Goal: Task Accomplishment & Management: Manage account settings

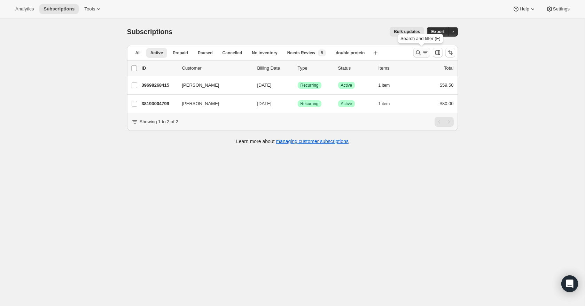
click at [418, 53] on icon "Search and filter results" at bounding box center [418, 52] width 7 height 7
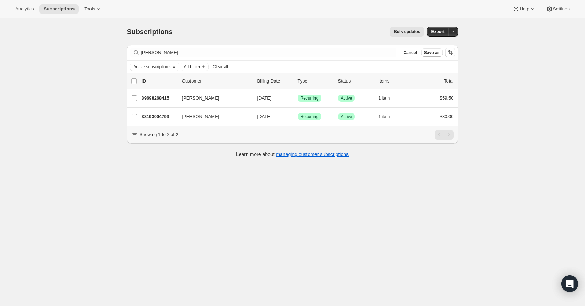
drag, startPoint x: 401, startPoint y: 67, endPoint x: 420, endPoint y: 58, distance: 20.6
click at [403, 66] on div "Active subscriptions Add filter Clear all" at bounding box center [292, 67] width 325 height 8
click at [415, 54] on span "Cancel" at bounding box center [410, 53] width 14 height 6
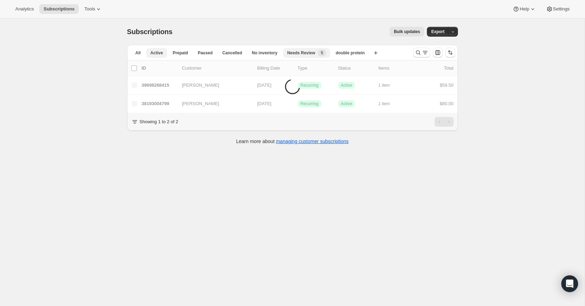
click at [306, 55] on span "Needs Review" at bounding box center [301, 53] width 28 height 6
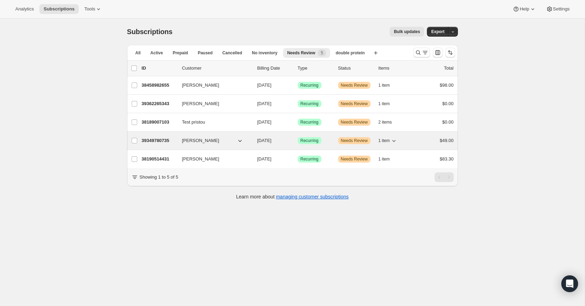
click at [159, 143] on p "39349780735" at bounding box center [159, 140] width 35 height 7
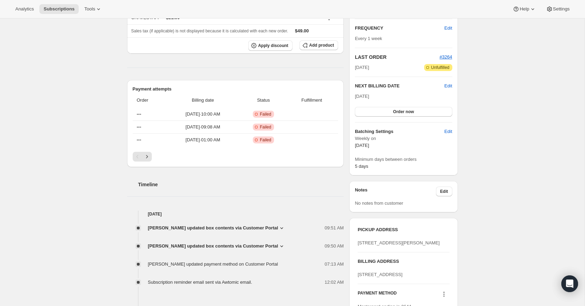
scroll to position [186, 0]
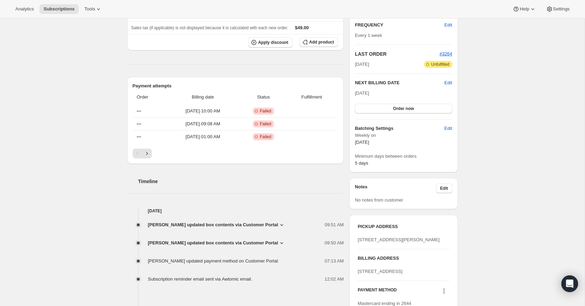
click at [280, 226] on icon at bounding box center [281, 225] width 3 height 2
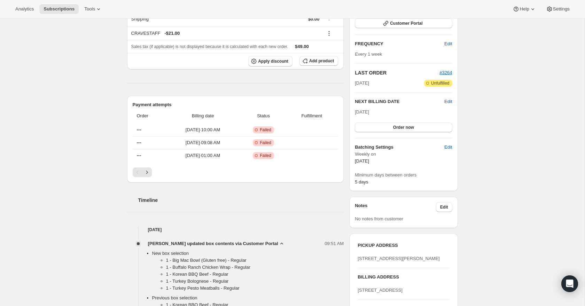
scroll to position [0, 0]
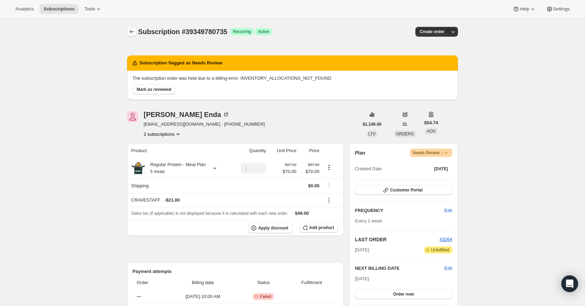
click at [131, 32] on icon "Subscriptions" at bounding box center [132, 31] width 5 height 3
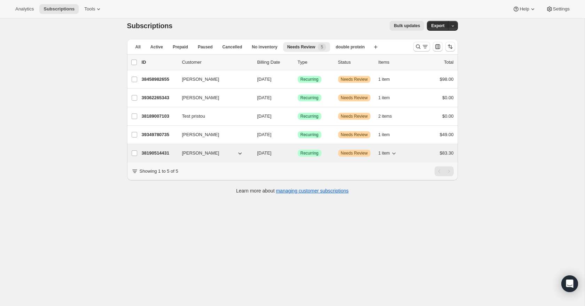
scroll to position [7, 0]
click at [162, 160] on div "Emily Cajzer 38190514431 Emily Cajzer 09/05/2025 Success Recurring Warning Need…" at bounding box center [292, 153] width 331 height 18
click at [163, 150] on p "38190514431" at bounding box center [159, 152] width 35 height 7
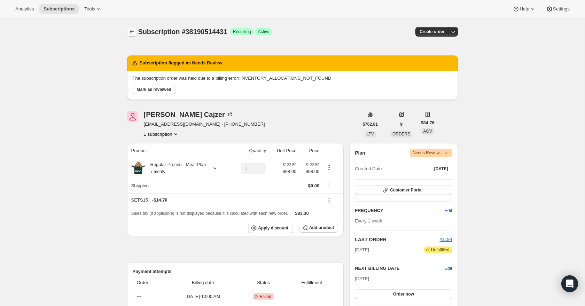
click at [134, 33] on icon "Subscriptions" at bounding box center [132, 31] width 7 height 7
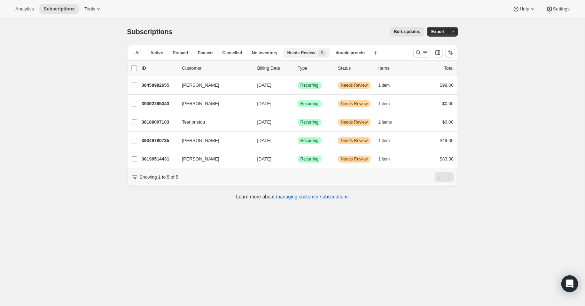
drag, startPoint x: 160, startPoint y: 53, endPoint x: 211, endPoint y: 58, distance: 51.5
click at [160, 53] on span "Active" at bounding box center [157, 53] width 13 height 6
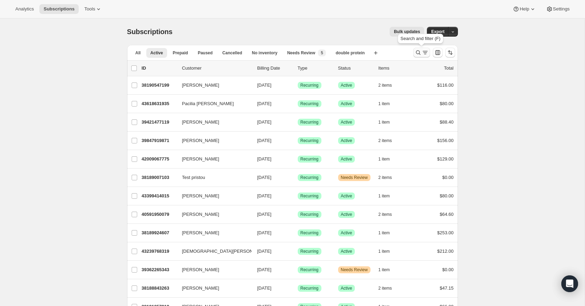
click at [417, 51] on icon "Search and filter results" at bounding box center [418, 52] width 7 height 7
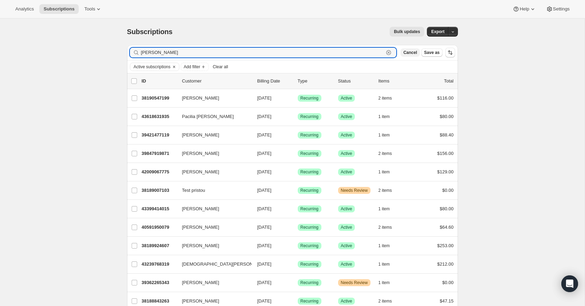
type input "thomas"
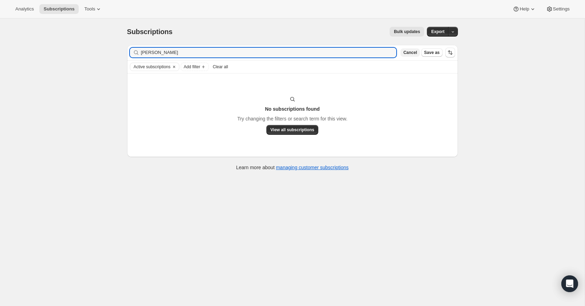
click at [412, 53] on span "Cancel" at bounding box center [410, 53] width 14 height 6
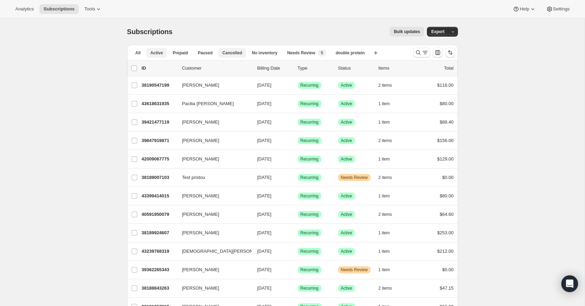
click at [237, 55] on span "Cancelled" at bounding box center [233, 53] width 20 height 6
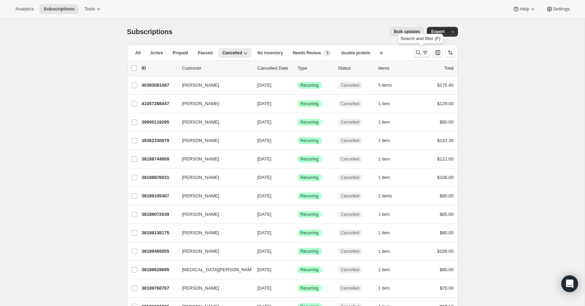
click at [415, 52] on icon "Search and filter results" at bounding box center [418, 52] width 7 height 7
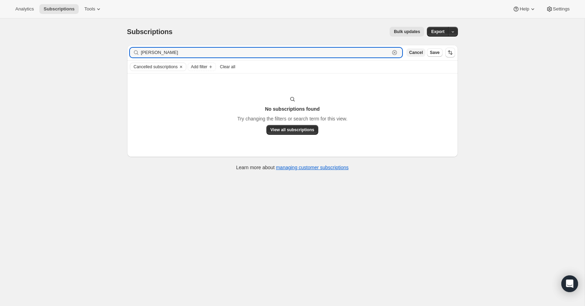
type input "beal"
click at [421, 53] on span "Cancel" at bounding box center [416, 53] width 14 height 6
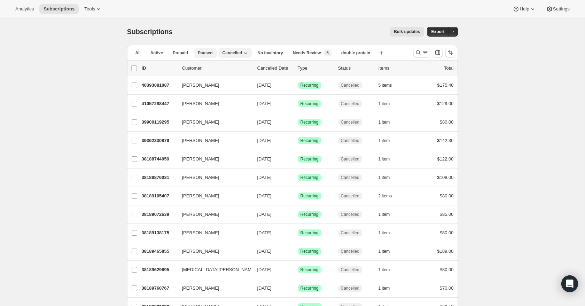
click at [207, 56] on button "Paused" at bounding box center [205, 53] width 23 height 10
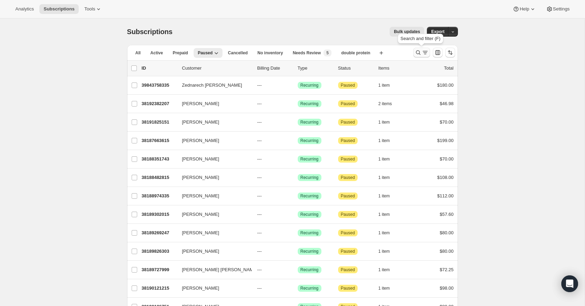
click at [422, 53] on icon "Search and filter results" at bounding box center [425, 52] width 7 height 7
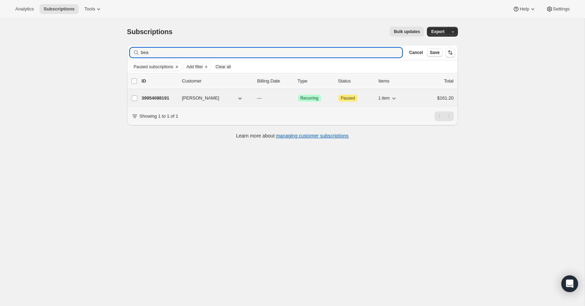
type input "bea"
click at [168, 100] on p "39954088191" at bounding box center [159, 98] width 35 height 7
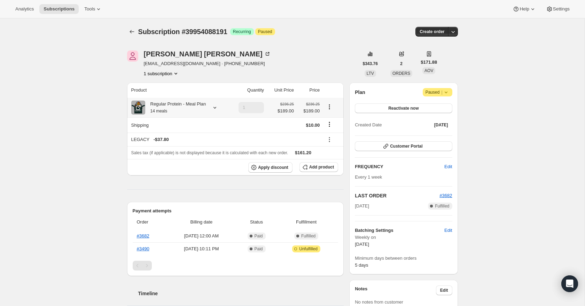
click at [217, 111] on icon at bounding box center [214, 107] width 7 height 7
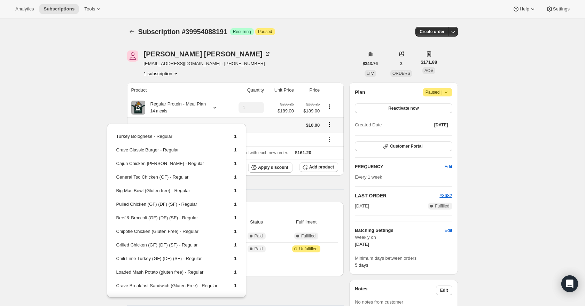
click at [329, 128] on icon "Shipping actions" at bounding box center [329, 124] width 7 height 7
click at [336, 112] on div at bounding box center [332, 107] width 16 height 9
click at [330, 109] on icon "Product actions" at bounding box center [329, 106] width 7 height 7
click at [330, 107] on icon "Product actions" at bounding box center [329, 106] width 1 height 1
click at [158, 89] on th "Product" at bounding box center [178, 90] width 102 height 15
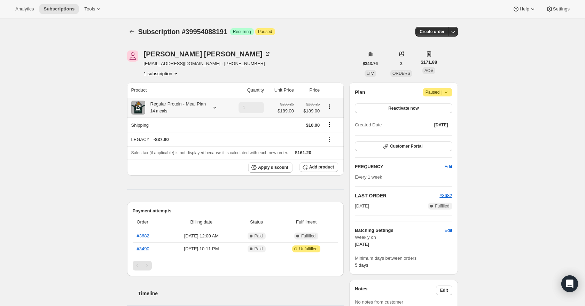
click at [331, 109] on icon "Product actions" at bounding box center [329, 106] width 7 height 7
click at [316, 170] on span "Add product" at bounding box center [321, 167] width 25 height 6
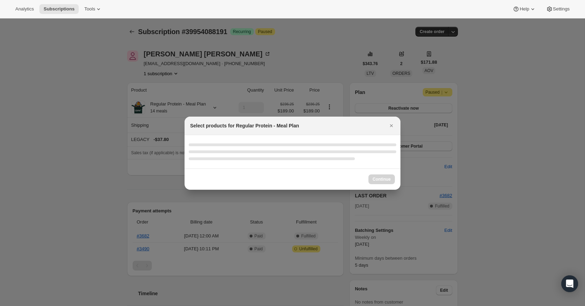
select select "gid://shopify/ProductVariant/46949447794943"
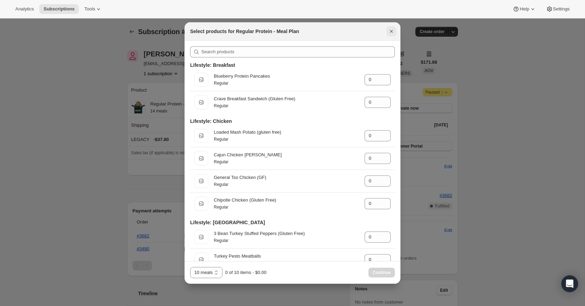
click at [391, 33] on icon "Close" at bounding box center [391, 31] width 7 height 7
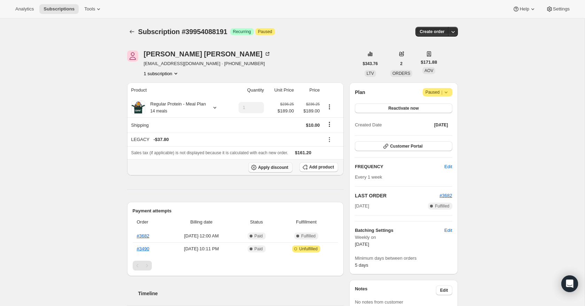
click at [284, 170] on span "Apply discount" at bounding box center [273, 168] width 30 height 6
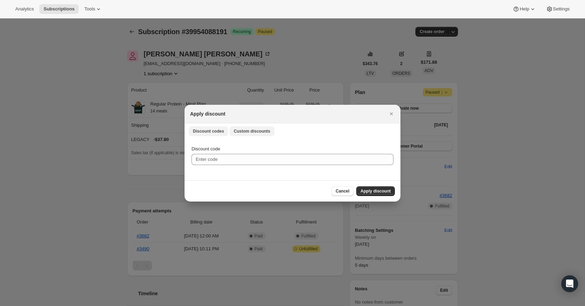
click at [256, 128] on button "Custom discounts" at bounding box center [252, 131] width 45 height 10
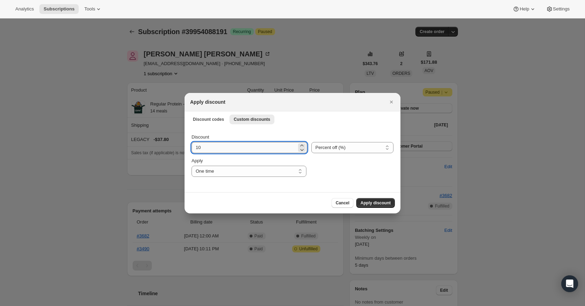
click at [258, 148] on input "10" at bounding box center [244, 147] width 105 height 11
drag, startPoint x: 258, startPoint y: 148, endPoint x: 264, endPoint y: 142, distance: 8.9
click at [261, 142] on input "10" at bounding box center [244, 147] width 105 height 11
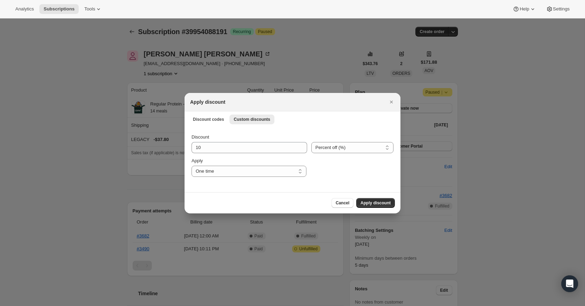
click at [325, 154] on div "Discount 10 Percent off (%) Amount off ($) Percent off (%) Apply One time Speci…" at bounding box center [293, 155] width 202 height 43
click at [325, 151] on select "Percent off (%) Amount off ($)" at bounding box center [352, 147] width 82 height 11
select select "fixed"
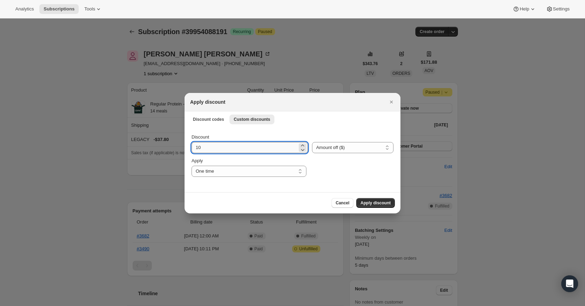
drag, startPoint x: 267, startPoint y: 147, endPoint x: 265, endPoint y: 142, distance: 5.3
click at [265, 142] on input "10" at bounding box center [245, 147] width 106 height 11
type input "50"
click at [371, 204] on span "Apply discount" at bounding box center [376, 203] width 30 height 6
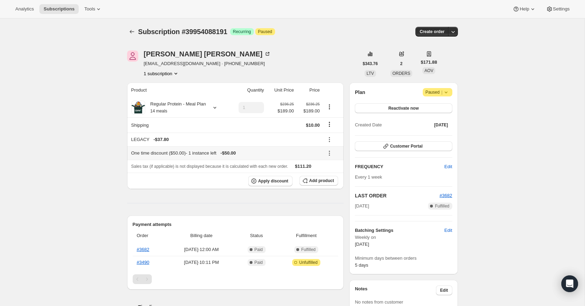
click at [329, 157] on icon at bounding box center [329, 153] width 7 height 7
click at [331, 171] on span "Edit" at bounding box center [328, 173] width 8 height 5
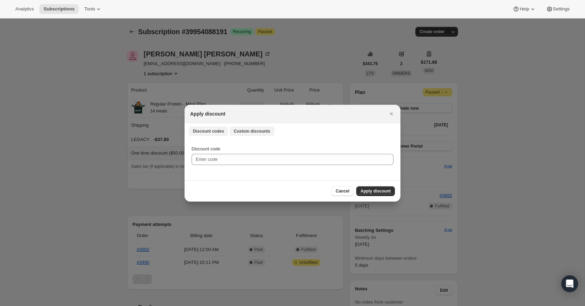
click at [253, 129] on span "Custom discounts" at bounding box center [252, 132] width 37 height 6
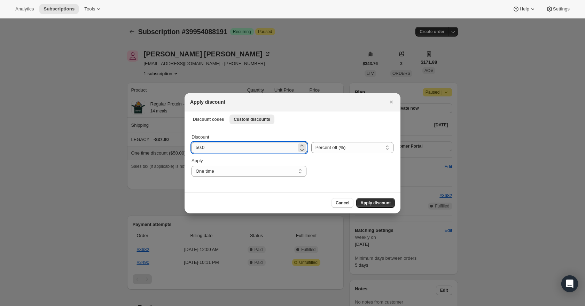
drag, startPoint x: 199, startPoint y: 148, endPoint x: 224, endPoint y: 149, distance: 25.1
click at [199, 148] on input "50.0" at bounding box center [244, 147] width 105 height 11
type input "40"
click at [370, 202] on span "Apply discount" at bounding box center [376, 203] width 30 height 6
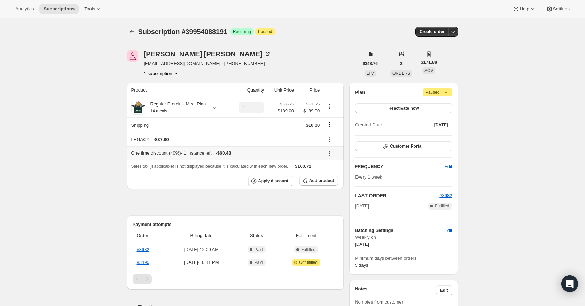
click at [332, 157] on icon at bounding box center [329, 153] width 7 height 7
click at [330, 171] on span "Edit" at bounding box center [328, 173] width 8 height 5
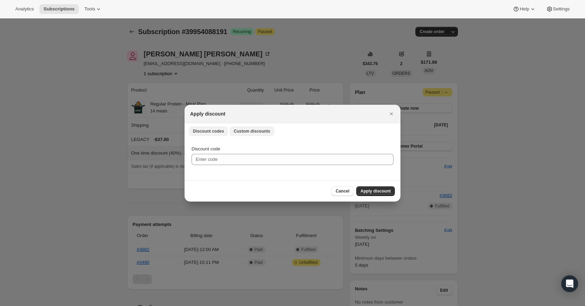
click at [267, 135] on button "Custom discounts" at bounding box center [252, 131] width 45 height 10
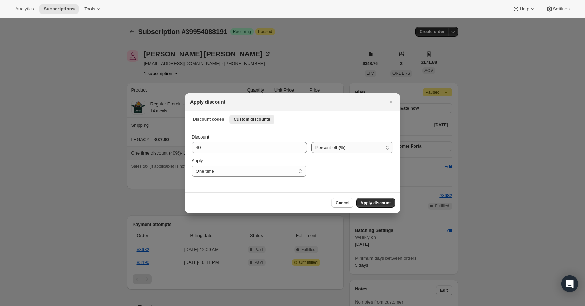
click at [319, 149] on select "Percent off (%) Amount off ($)" at bounding box center [352, 147] width 82 height 11
select select "fixed"
click at [372, 201] on span "Apply discount" at bounding box center [376, 203] width 30 height 6
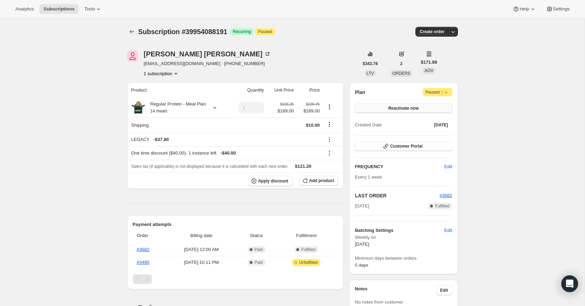
click at [402, 111] on span "Reactivate now" at bounding box center [403, 109] width 30 height 6
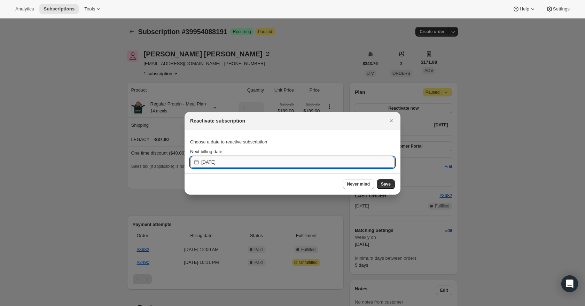
click at [340, 166] on input "2025-09-01" at bounding box center [298, 162] width 194 height 11
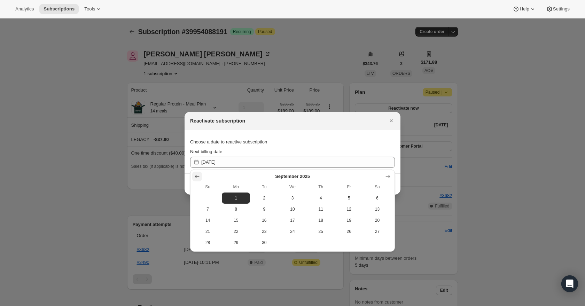
click at [200, 176] on icon "Show previous month, August 2025" at bounding box center [197, 176] width 7 height 7
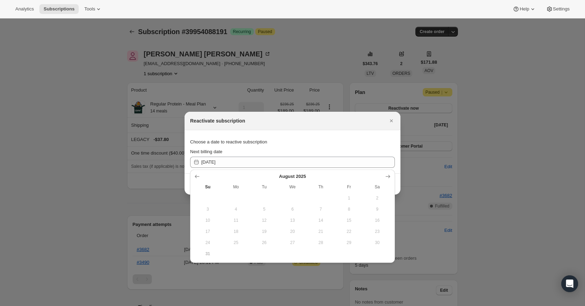
drag, startPoint x: 211, startPoint y: 253, endPoint x: 211, endPoint y: 249, distance: 4.2
click at [211, 252] on span "31" at bounding box center [208, 254] width 23 height 6
click at [261, 152] on div "Next billing date" at bounding box center [292, 151] width 205 height 7
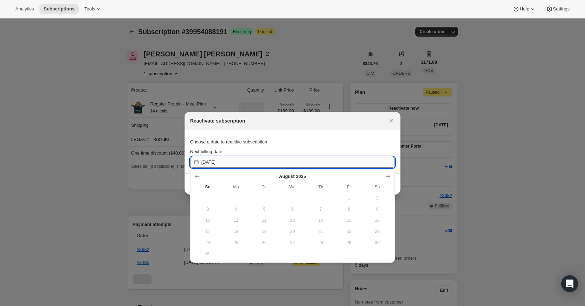
click at [255, 164] on input "2025-09-01" at bounding box center [298, 162] width 194 height 11
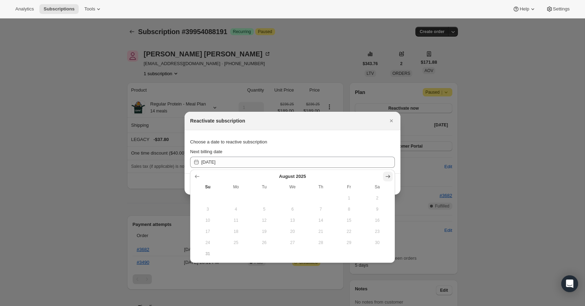
click at [389, 175] on icon "Show next month, September 2025" at bounding box center [388, 176] width 5 height 3
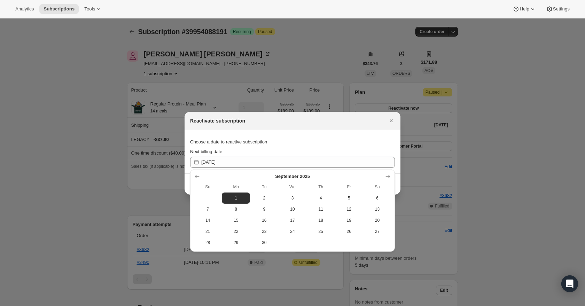
click at [348, 199] on span "5" at bounding box center [349, 198] width 23 height 6
type input "2025-09-05"
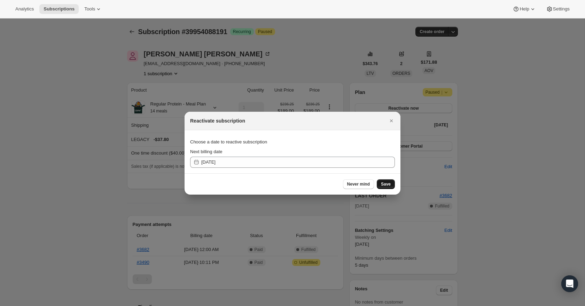
click at [386, 185] on span "Save" at bounding box center [386, 185] width 10 height 6
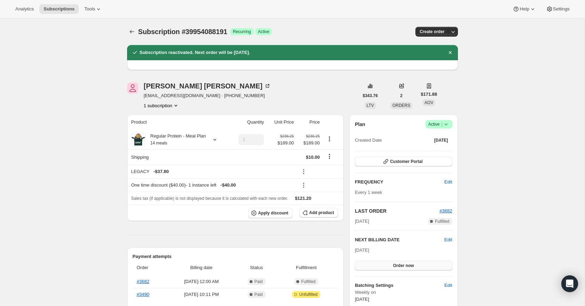
click at [417, 264] on button "Order now" at bounding box center [403, 266] width 97 height 10
click at [416, 265] on span "Click to confirm" at bounding box center [404, 266] width 32 height 6
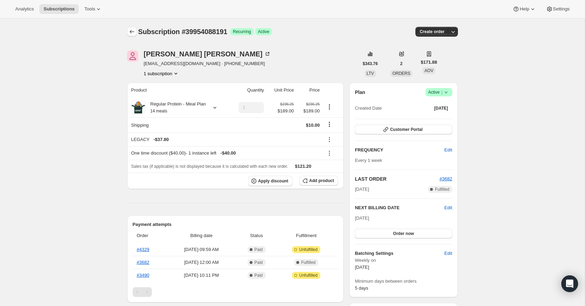
click at [131, 28] on icon "Subscriptions" at bounding box center [132, 31] width 7 height 7
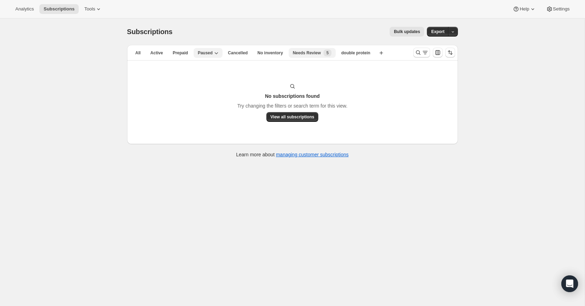
click at [315, 55] on span "Needs Review" at bounding box center [307, 53] width 28 height 6
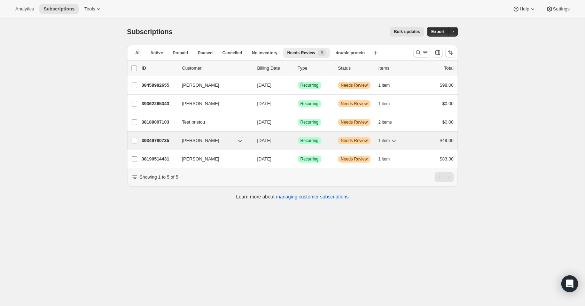
click at [153, 138] on p "39349780735" at bounding box center [159, 140] width 35 height 7
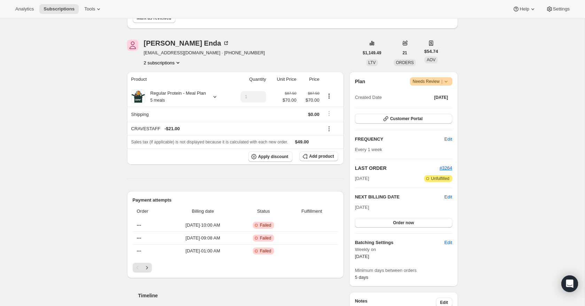
scroll to position [73, 0]
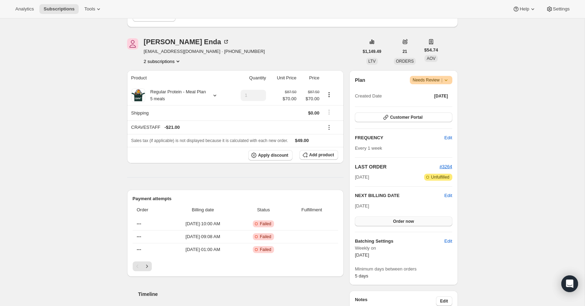
click at [405, 222] on span "Order now" at bounding box center [403, 222] width 21 height 6
click at [405, 222] on span "Click to confirm" at bounding box center [404, 222] width 32 height 6
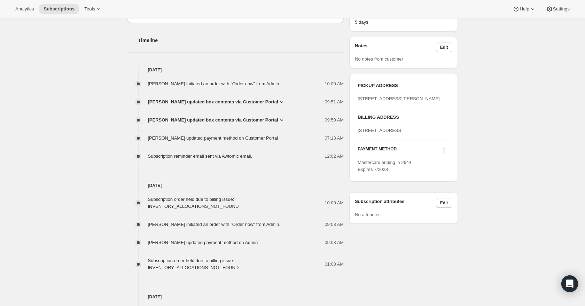
scroll to position [272, 0]
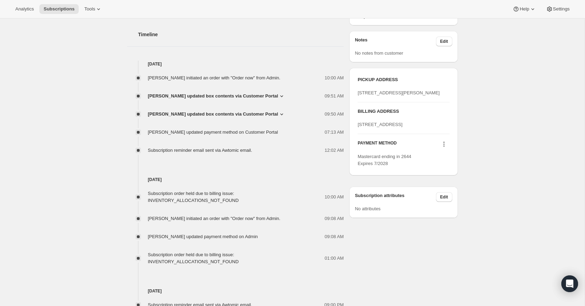
click at [444, 148] on icon at bounding box center [444, 144] width 7 height 7
click at [446, 206] on span "Select payment method" at bounding box center [442, 203] width 48 height 5
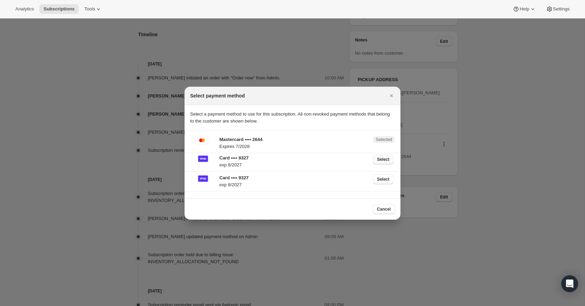
click at [384, 160] on span "Select" at bounding box center [383, 160] width 12 height 6
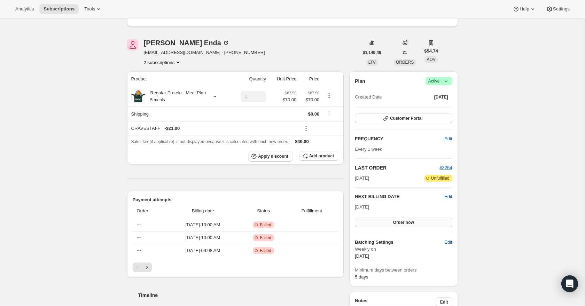
scroll to position [45, 0]
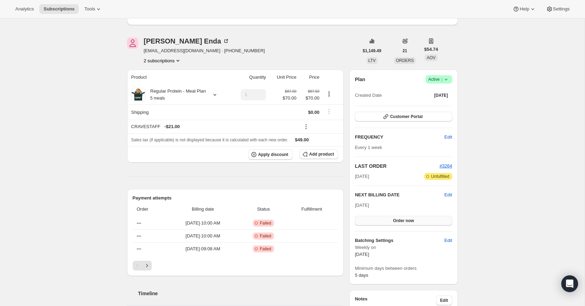
click at [403, 221] on span "Order now" at bounding box center [403, 221] width 21 height 6
click at [401, 220] on span "Click to confirm" at bounding box center [404, 221] width 32 height 6
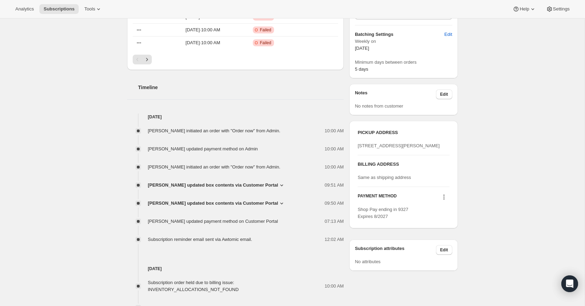
scroll to position [220, 0]
click at [445, 200] on icon at bounding box center [444, 196] width 7 height 7
click at [445, 241] on span "Select payment method" at bounding box center [442, 242] width 48 height 5
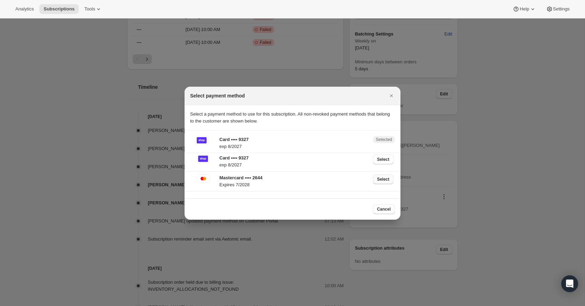
click at [390, 182] on button "Select" at bounding box center [383, 180] width 21 height 10
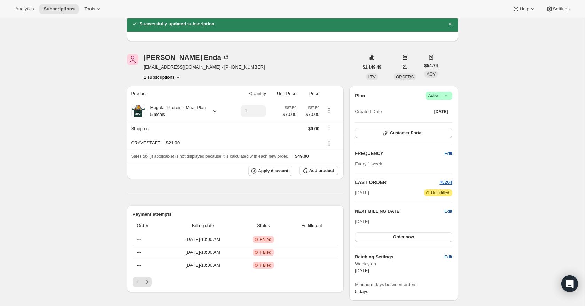
scroll to position [0, 0]
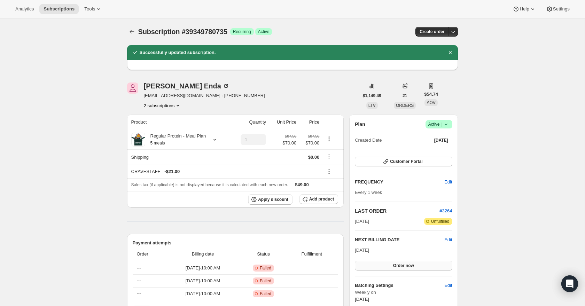
click at [415, 265] on button "Order now" at bounding box center [403, 266] width 97 height 10
click at [405, 263] on span "Click to confirm" at bounding box center [404, 266] width 32 height 6
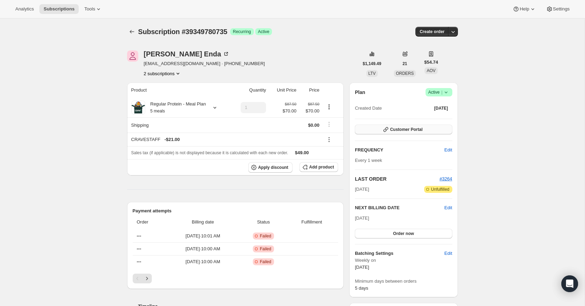
click at [389, 131] on icon "button" at bounding box center [386, 129] width 7 height 7
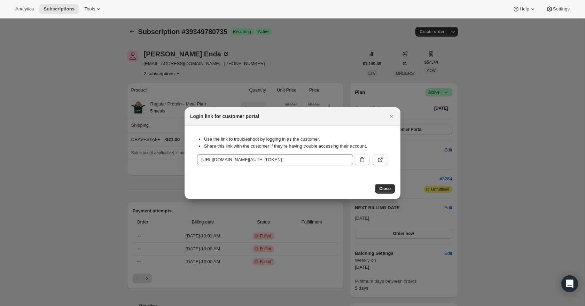
click at [381, 163] on button ":r1k:" at bounding box center [380, 159] width 15 height 11
click at [391, 116] on icon "Close" at bounding box center [391, 116] width 3 height 3
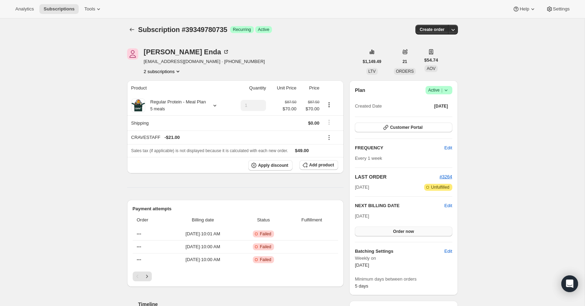
scroll to position [2, 0]
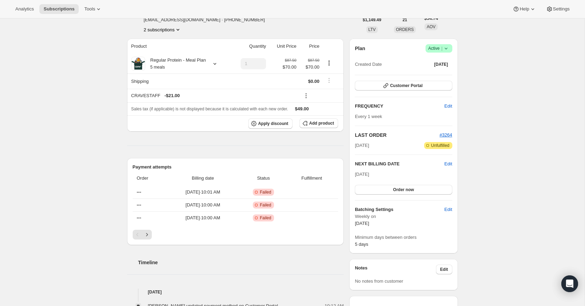
scroll to position [41, 0]
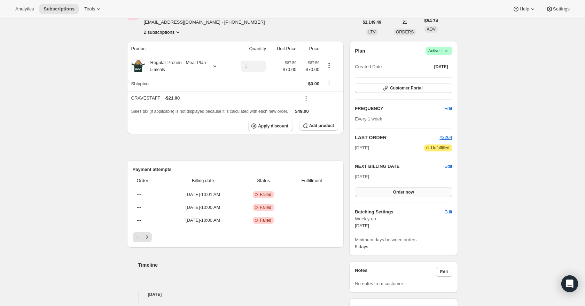
click at [411, 195] on button "Order now" at bounding box center [403, 192] width 97 height 10
click at [413, 194] on span "Click to confirm" at bounding box center [404, 193] width 32 height 6
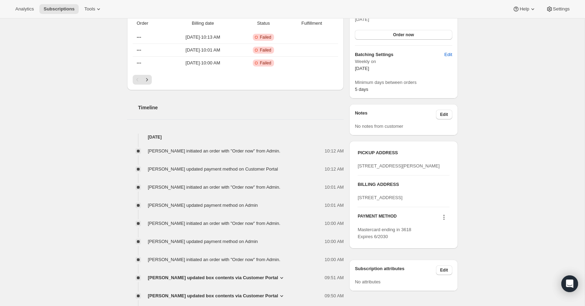
scroll to position [284, 0]
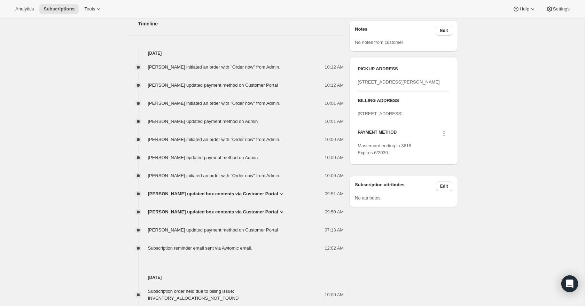
click at [446, 137] on icon at bounding box center [444, 133] width 7 height 7
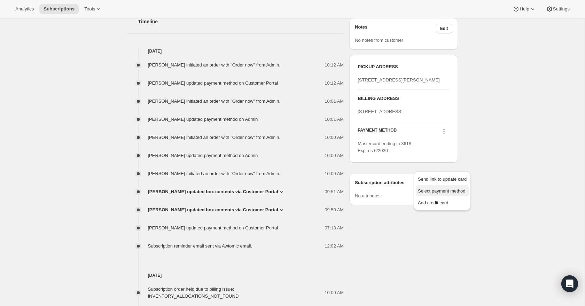
scroll to position [285, 0]
click at [448, 188] on span "Select payment method" at bounding box center [442, 190] width 48 height 5
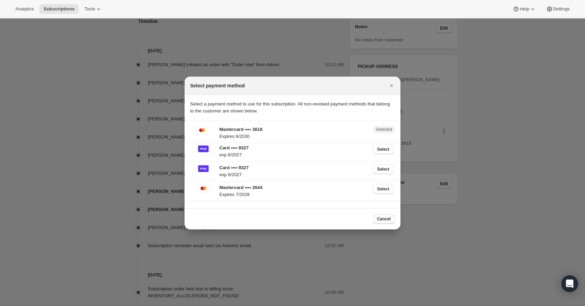
click at [388, 223] on button "Cancel" at bounding box center [384, 219] width 22 height 10
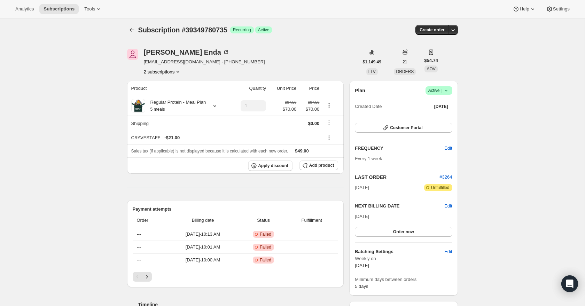
scroll to position [0, 0]
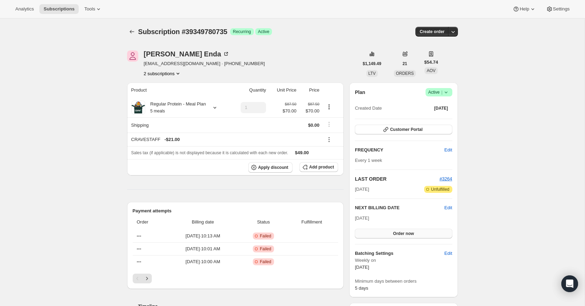
click at [417, 231] on button "Order now" at bounding box center [403, 234] width 97 height 10
click at [416, 233] on span "Click to confirm" at bounding box center [404, 234] width 32 height 6
click at [448, 93] on icon at bounding box center [446, 92] width 7 height 7
click at [147, 282] on icon "Next" at bounding box center [147, 278] width 7 height 7
click at [136, 282] on icon "Previous" at bounding box center [137, 278] width 7 height 7
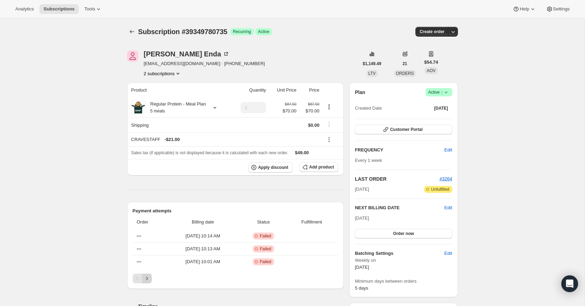
click at [147, 282] on icon "Next" at bounding box center [147, 278] width 7 height 7
click at [138, 282] on icon "Previous" at bounding box center [137, 278] width 7 height 7
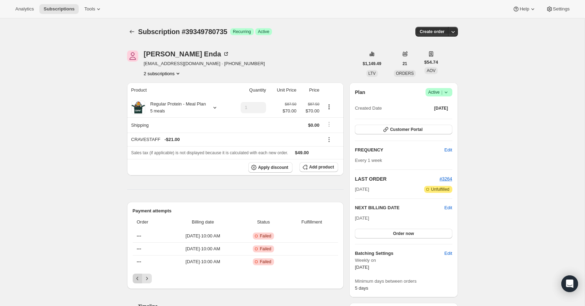
click at [138, 282] on icon "Previous" at bounding box center [137, 278] width 7 height 7
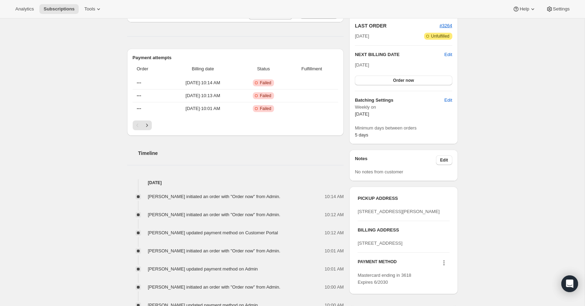
scroll to position [198, 0]
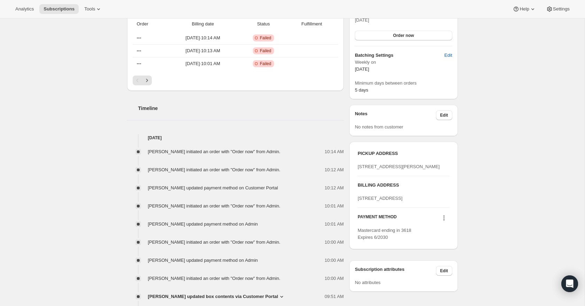
click at [444, 222] on icon at bounding box center [444, 218] width 7 height 7
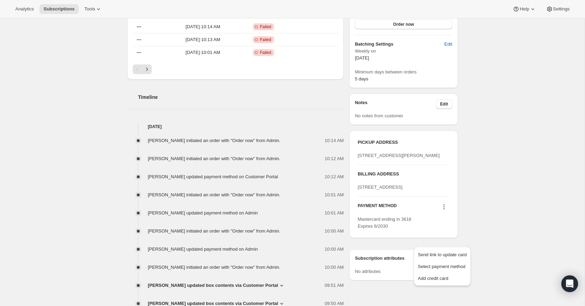
click at [380, 230] on div "PAYMENT METHOD Mastercard ending in 3618 Expires 6/2030" at bounding box center [404, 213] width 92 height 33
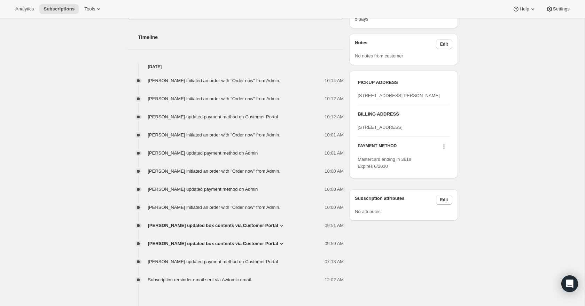
scroll to position [270, 0]
click at [444, 150] on icon at bounding box center [444, 146] width 7 height 7
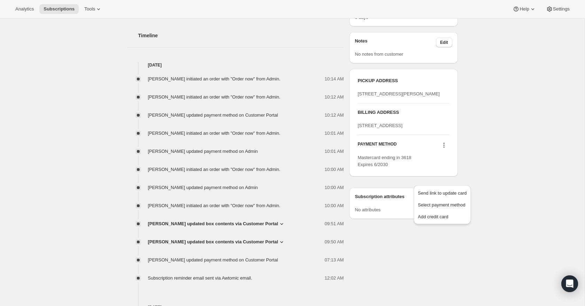
scroll to position [272, 0]
click at [505, 202] on div "Subscription #39349780735. This page is ready Subscription #39349780735 Success…" at bounding box center [292, 189] width 585 height 886
click at [453, 176] on div "PICKUP ADDRESS 906 Sewall Avenue Asbury Park NJ, 07712 United States BILLING AD…" at bounding box center [403, 122] width 108 height 108
click at [439, 202] on button "Edit" at bounding box center [444, 197] width 16 height 10
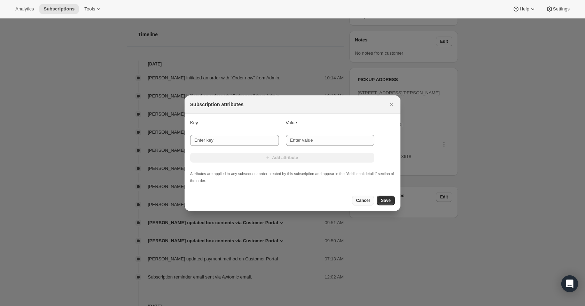
click at [369, 203] on span "Cancel" at bounding box center [363, 201] width 14 height 6
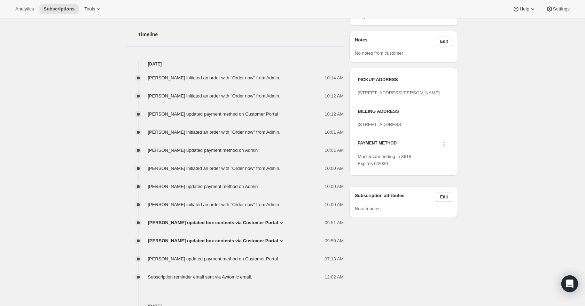
click at [444, 148] on icon at bounding box center [444, 144] width 7 height 7
click at [438, 203] on span "Select payment method" at bounding box center [442, 203] width 48 height 5
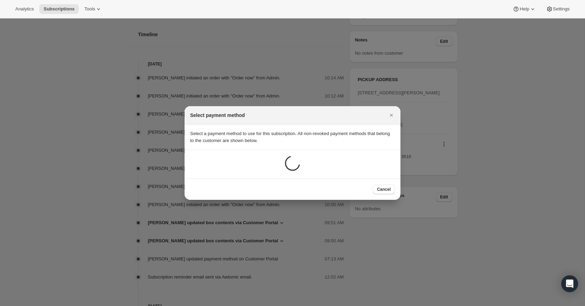
scroll to position [0, 0]
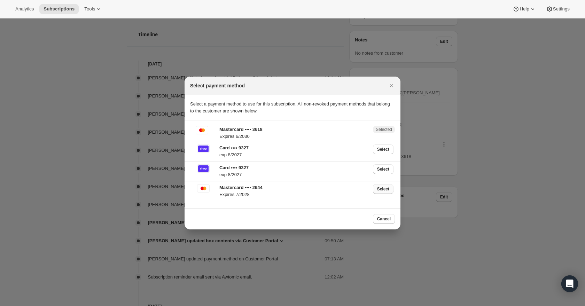
click at [381, 190] on span "Select" at bounding box center [383, 189] width 12 height 6
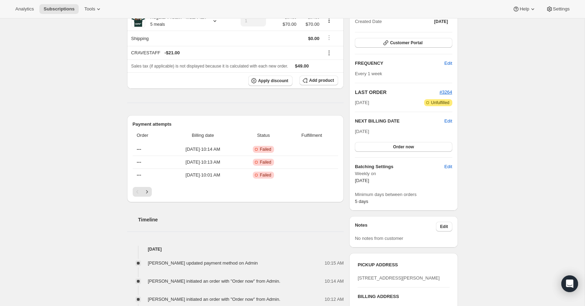
scroll to position [110, 0]
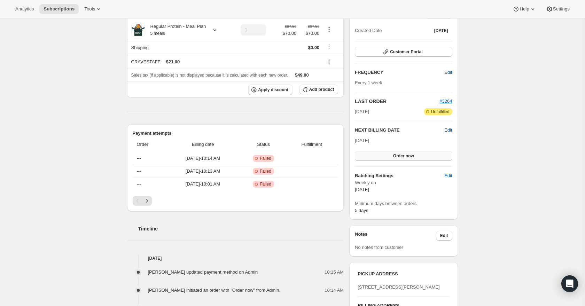
click at [399, 158] on span "Order now" at bounding box center [403, 156] width 21 height 6
click at [400, 158] on span "Click to confirm" at bounding box center [404, 156] width 32 height 6
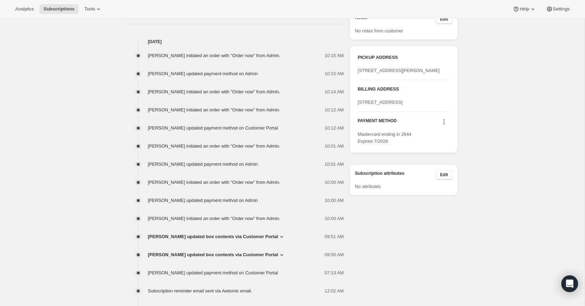
scroll to position [304, 0]
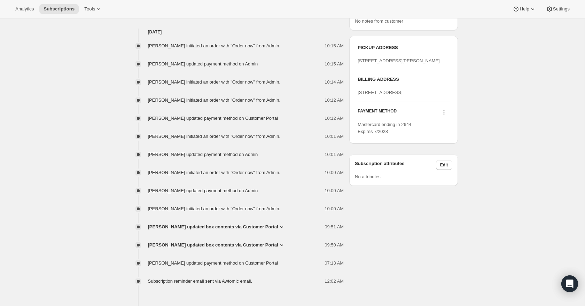
click at [444, 116] on icon at bounding box center [444, 112] width 7 height 7
click at [441, 170] on span "Select payment method" at bounding box center [442, 171] width 48 height 5
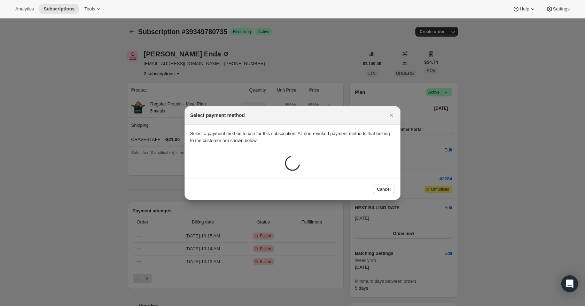
scroll to position [0, 0]
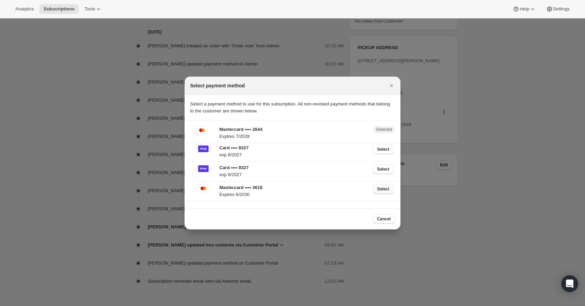
click at [382, 190] on span "Select" at bounding box center [383, 189] width 12 height 6
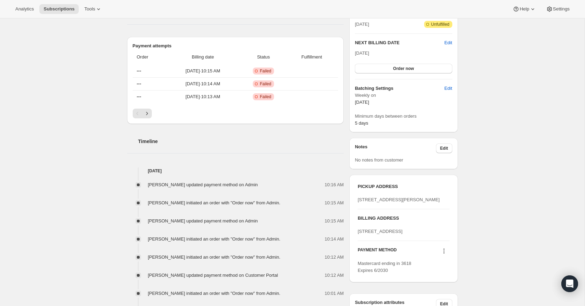
scroll to position [197, 0]
click at [405, 71] on span "Order now" at bounding box center [403, 69] width 21 height 6
click at [403, 68] on span "Click to confirm" at bounding box center [404, 69] width 32 height 6
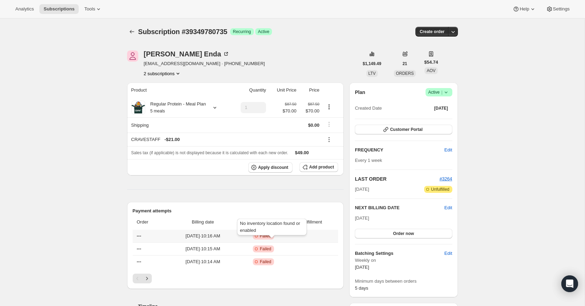
click at [270, 239] on span "Failed" at bounding box center [265, 236] width 11 height 6
click at [212, 240] on span "[DATE] · 10:16 AM" at bounding box center [202, 236] width 69 height 7
click at [131, 29] on icon "Subscriptions" at bounding box center [132, 31] width 7 height 7
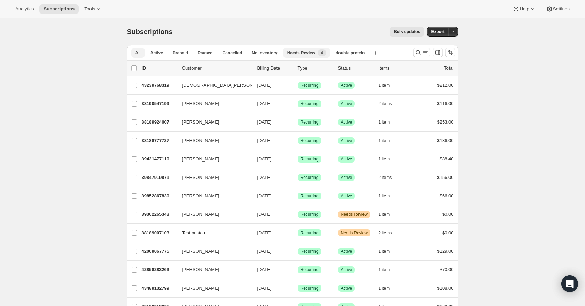
click at [316, 53] on span "Needs Review" at bounding box center [301, 53] width 28 height 6
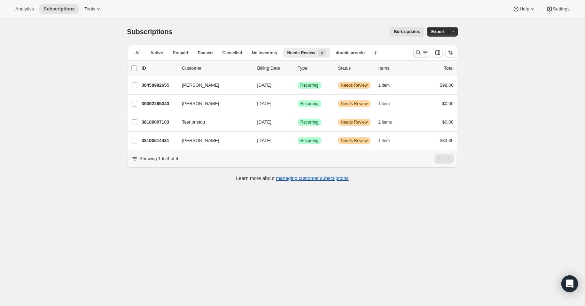
click at [421, 52] on icon "Search and filter results" at bounding box center [418, 52] width 7 height 7
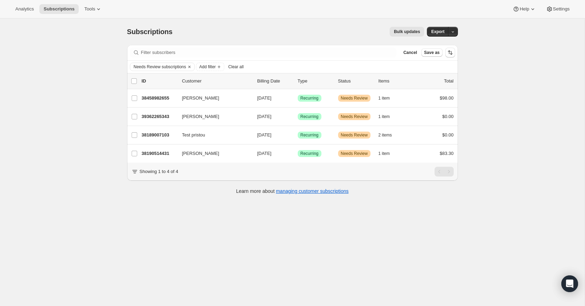
click at [191, 67] on icon "Clear" at bounding box center [189, 67] width 2 height 2
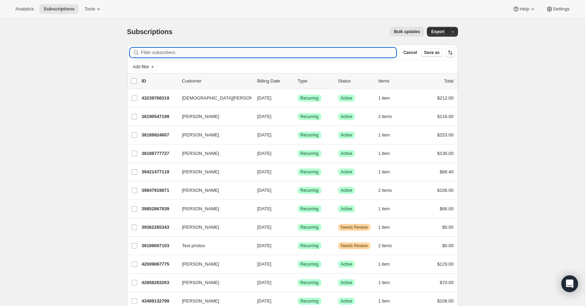
click at [205, 55] on input "Filter subscribers" at bounding box center [269, 53] width 256 height 10
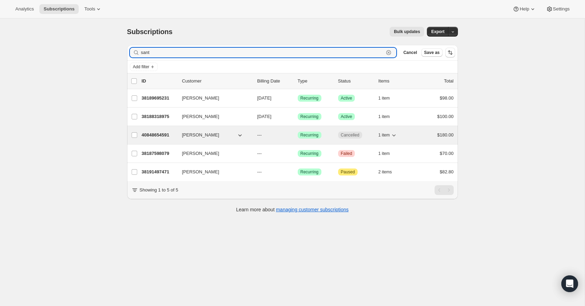
type input "sant"
click at [166, 134] on p "40848654591" at bounding box center [159, 135] width 35 height 7
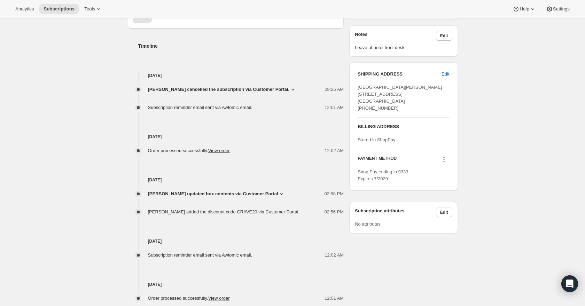
scroll to position [247, 0]
click at [273, 191] on div "[PERSON_NAME] updated box contents via Customer Portal 02:58 PM New box selecti…" at bounding box center [235, 199] width 217 height 32
click at [278, 194] on icon at bounding box center [281, 195] width 7 height 7
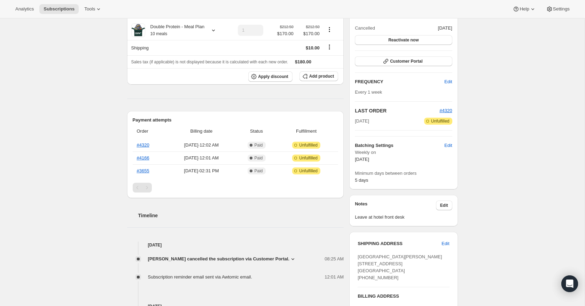
scroll to position [0, 0]
